Goal: Task Accomplishment & Management: Manage account settings

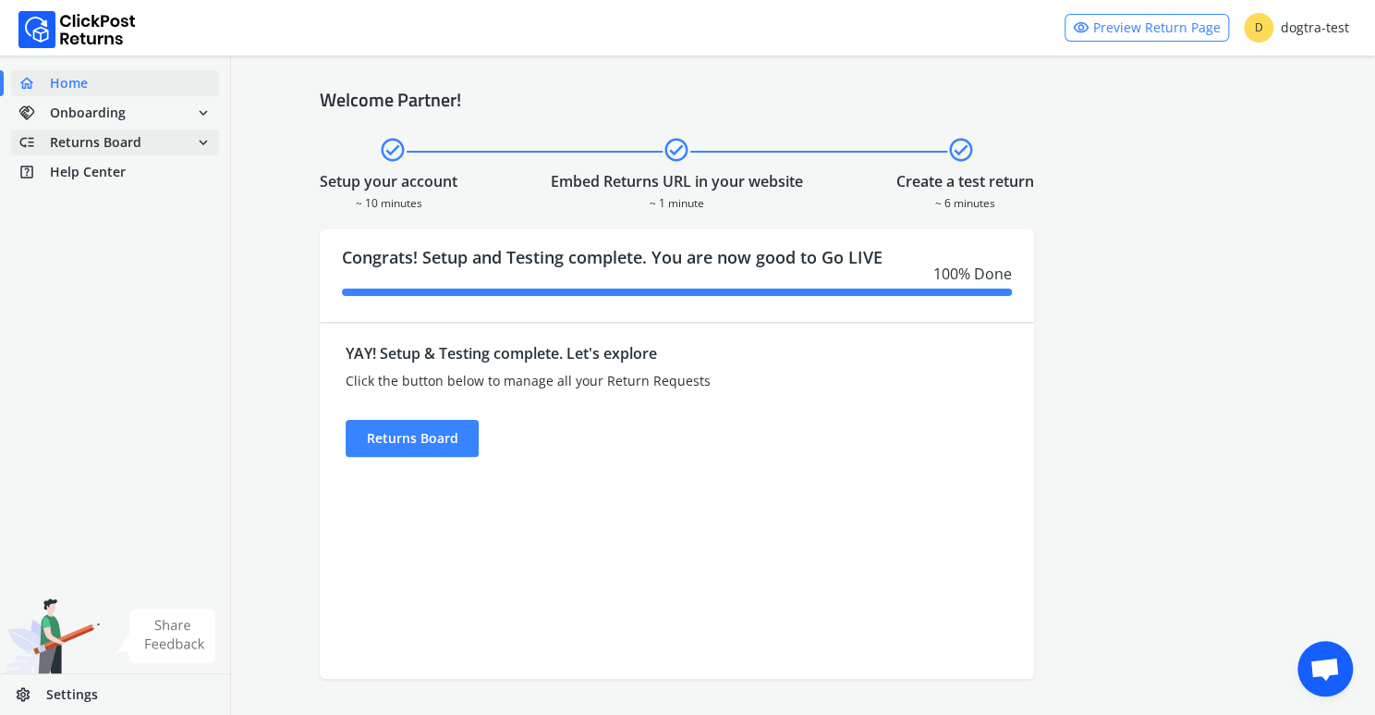
click at [104, 142] on span "Returns Board" at bounding box center [96, 142] width 92 height 18
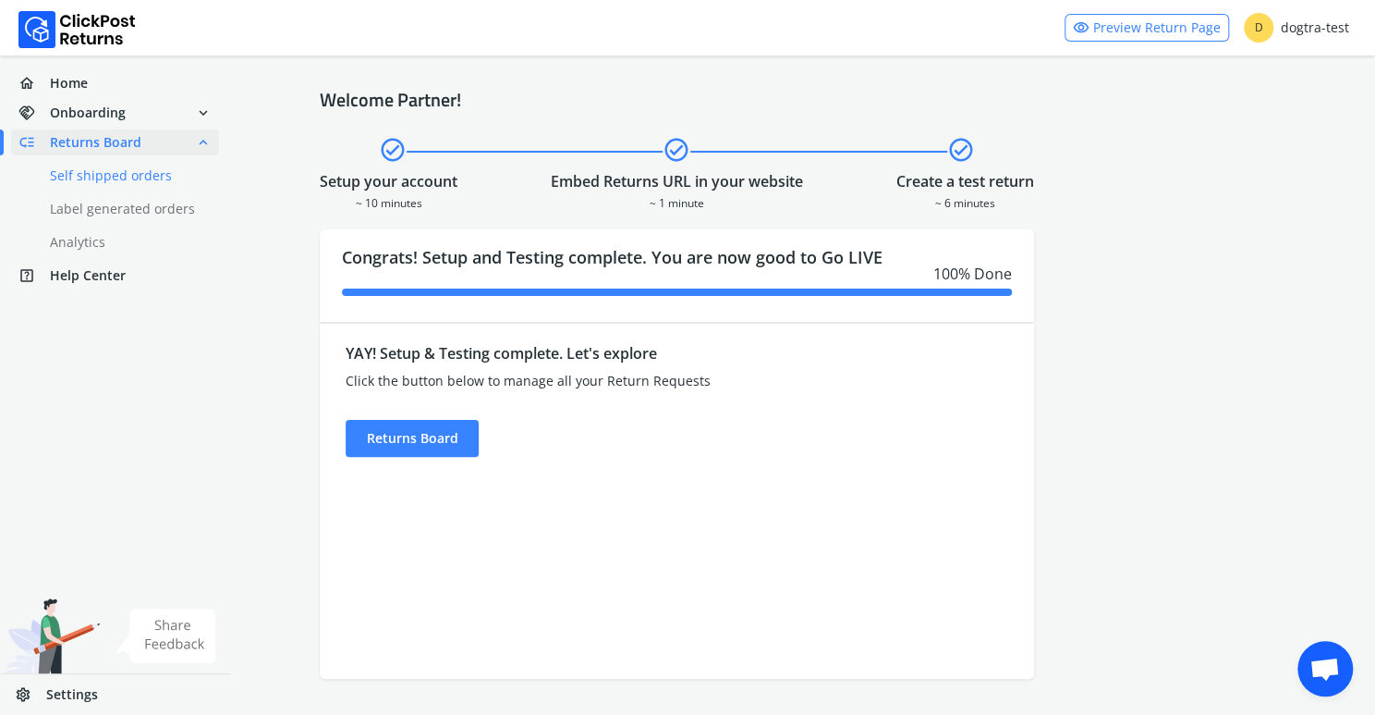
click at [121, 177] on link "done Self shipped orders" at bounding box center [126, 176] width 230 height 26
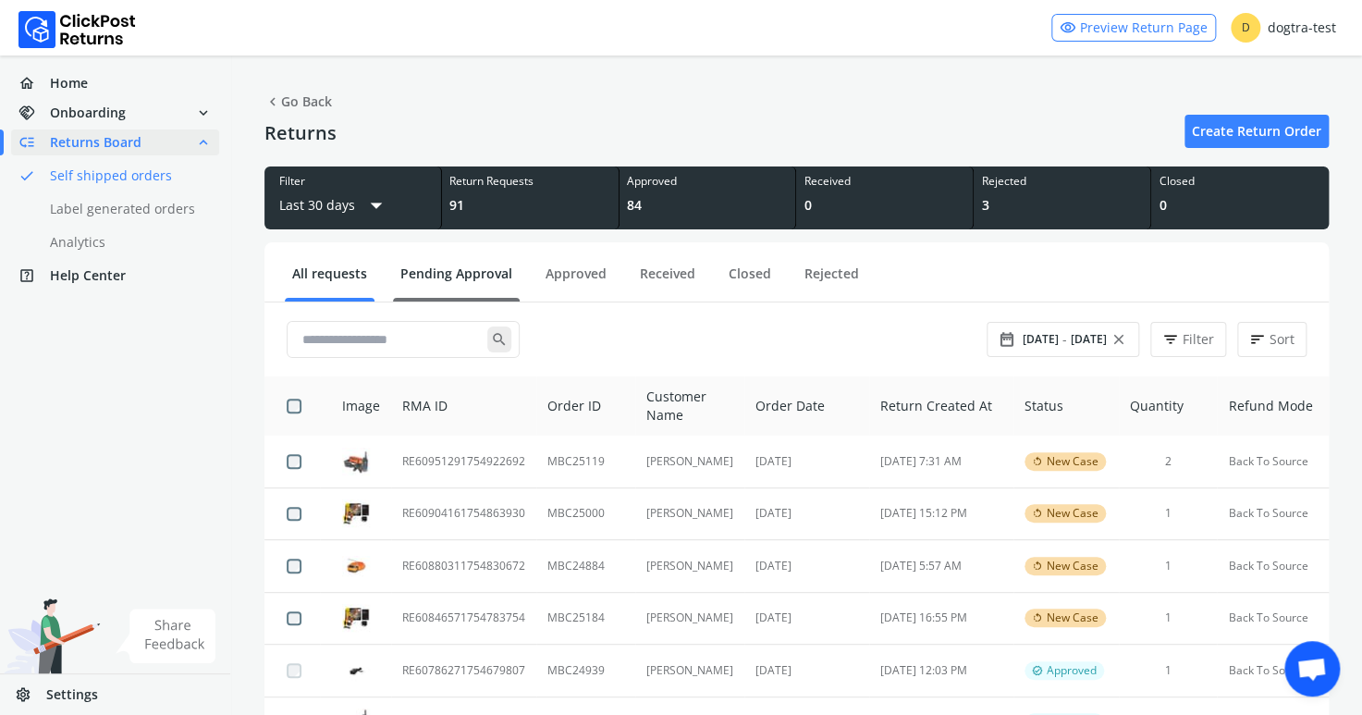
click at [469, 272] on link "Pending Approval" at bounding box center [456, 280] width 127 height 32
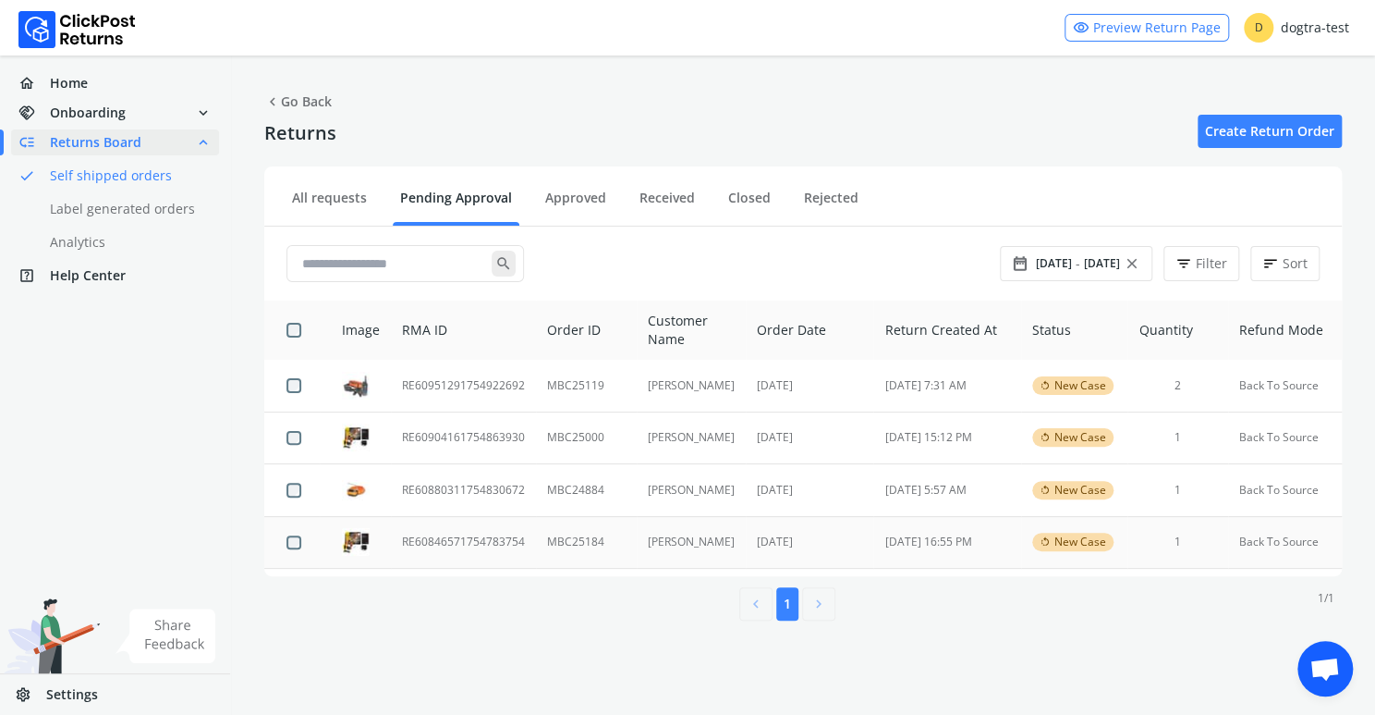
click at [431, 539] on td "RE60846571754783754" at bounding box center [463, 542] width 145 height 53
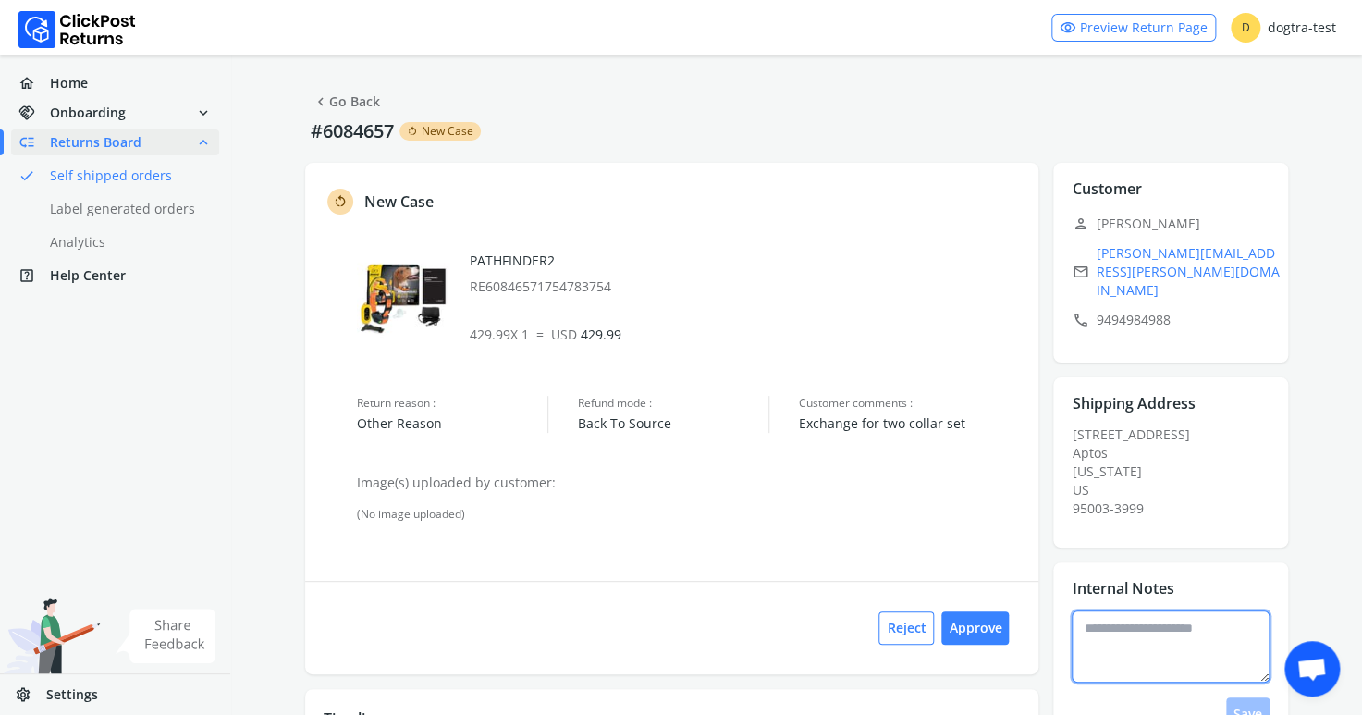
click at [1178, 610] on textarea at bounding box center [1170, 646] width 198 height 72
type textarea "**********"
click at [1251, 697] on button "Save" at bounding box center [1247, 713] width 43 height 33
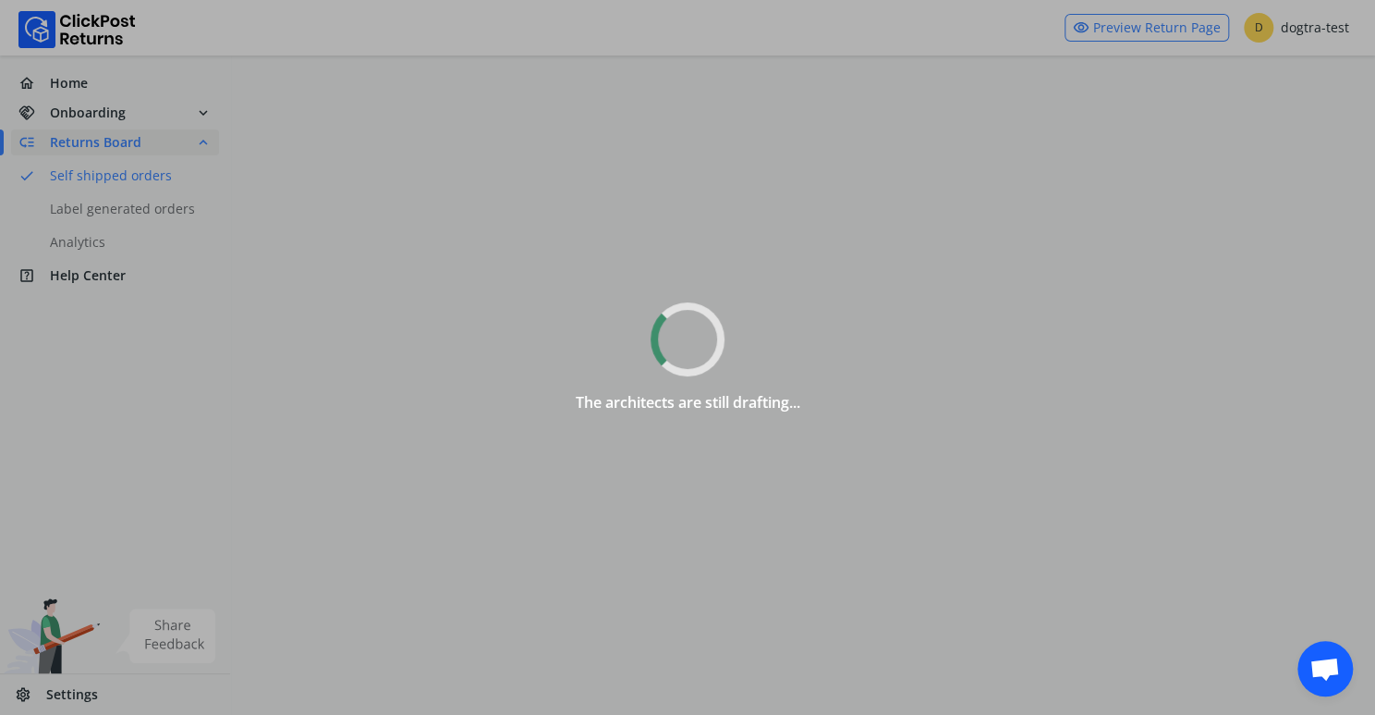
click at [42, 460] on div "The architects are still drafting..." at bounding box center [687, 357] width 1375 height 715
click at [98, 140] on div "Don't think of purple hippos..." at bounding box center [687, 357] width 1375 height 715
click at [714, 236] on div "Don't think of purple hippos..." at bounding box center [687, 357] width 1375 height 715
click at [32, 457] on div "The architects are still drafting..." at bounding box center [687, 357] width 1375 height 715
click at [75, 116] on div "The architects are still drafting..." at bounding box center [687, 357] width 1375 height 715
